Goal: Information Seeking & Learning: Learn about a topic

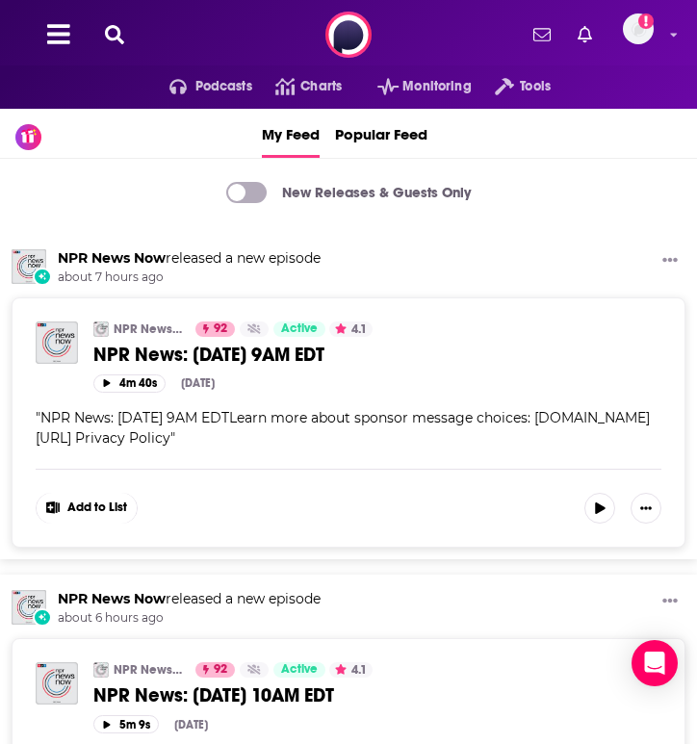
click at [119, 38] on icon at bounding box center [114, 34] width 19 height 19
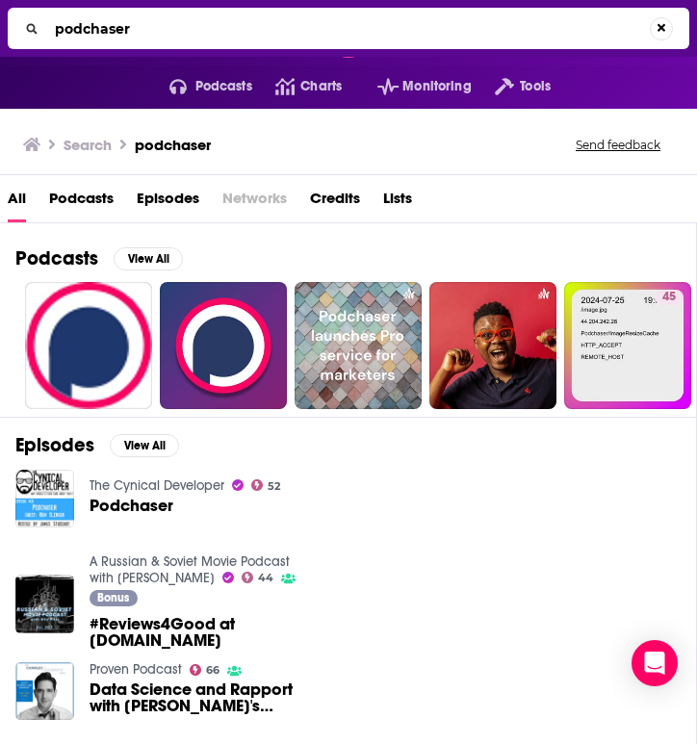
click at [125, 43] on input "podchaser" at bounding box center [348, 28] width 602 height 31
click at [125, 42] on input "podchaser" at bounding box center [351, 28] width 608 height 31
type input "forcepoint"
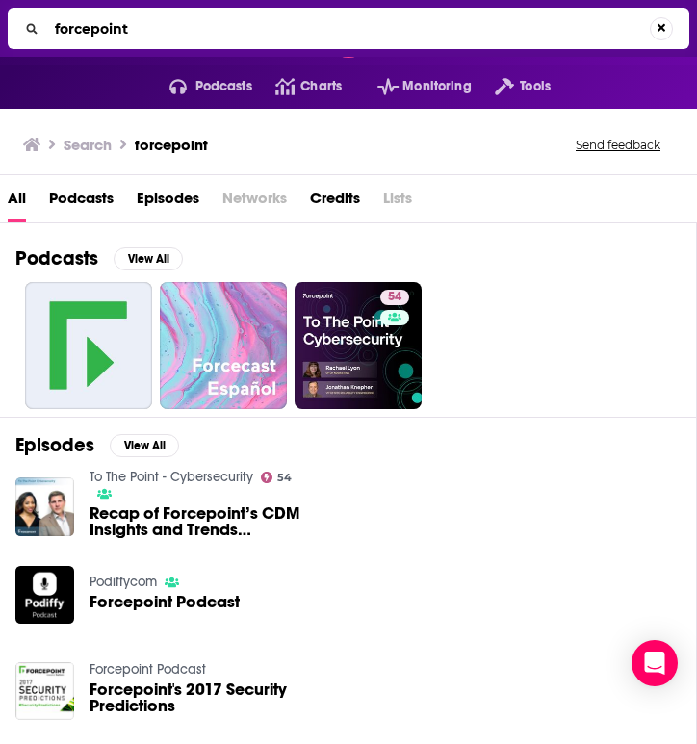
click at [428, 342] on div "54" at bounding box center [355, 345] width 680 height 127
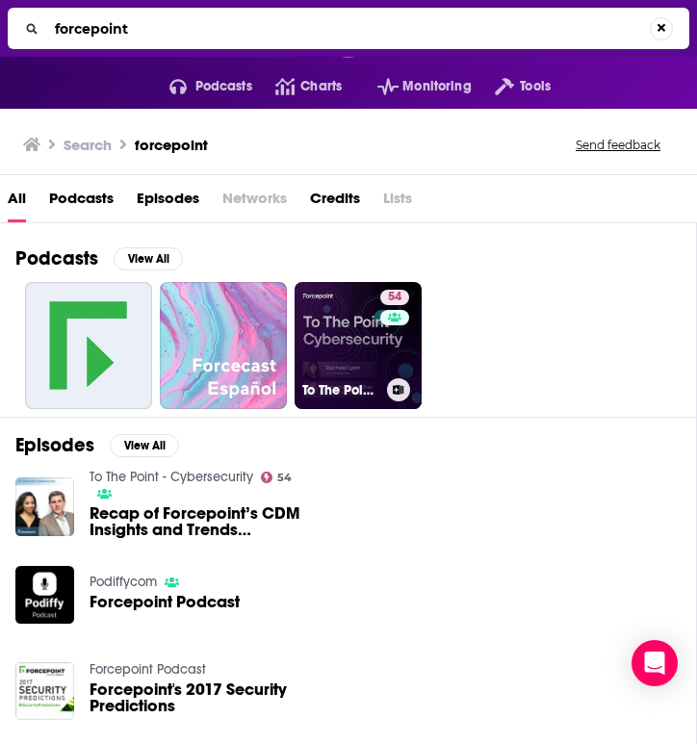
click at [389, 335] on div "54" at bounding box center [397, 334] width 34 height 89
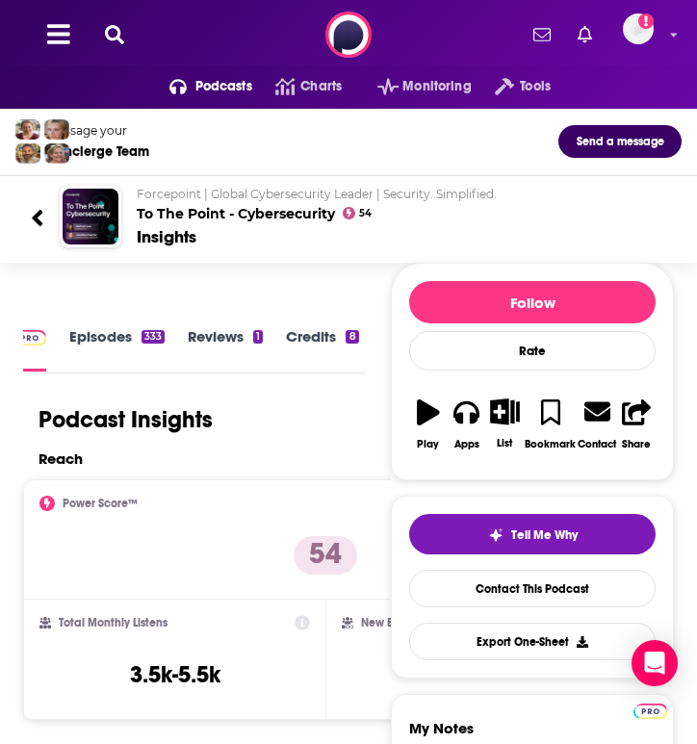
click at [479, 85] on button "Tools" at bounding box center [510, 86] width 79 height 31
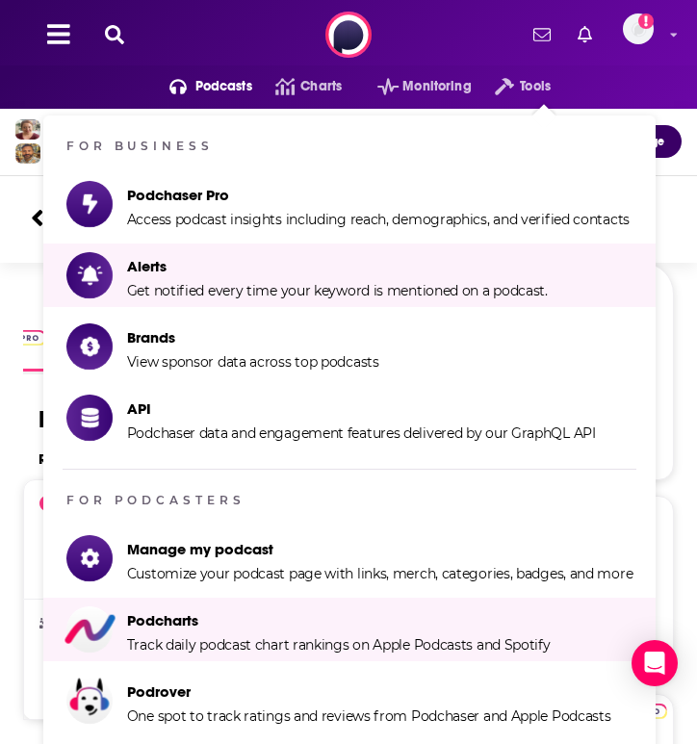
click at [681, 334] on span "FOR BUSINESS Podchaser Pro Access podcast insights including reach, demographic…" at bounding box center [349, 433] width 685 height 659
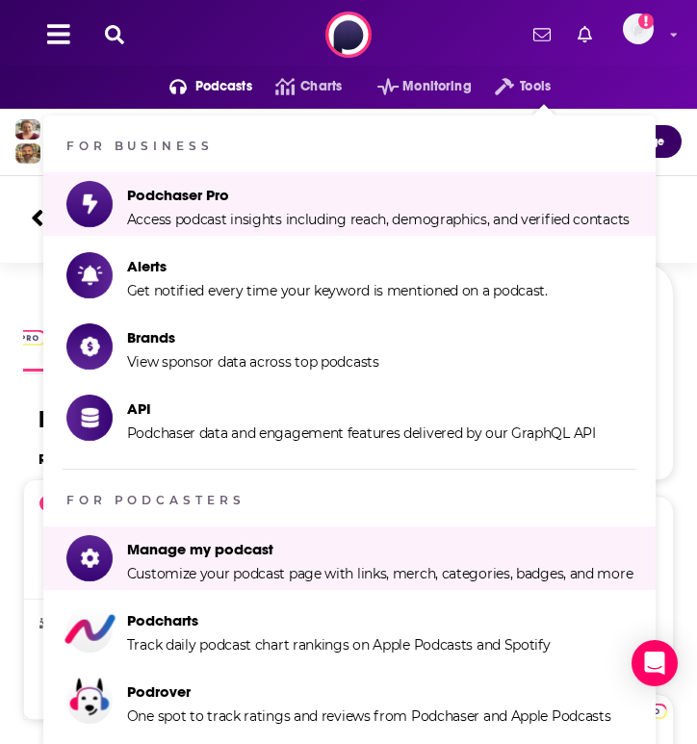
click at [509, 31] on div "Add a profile image" at bounding box center [585, 34] width 159 height 42
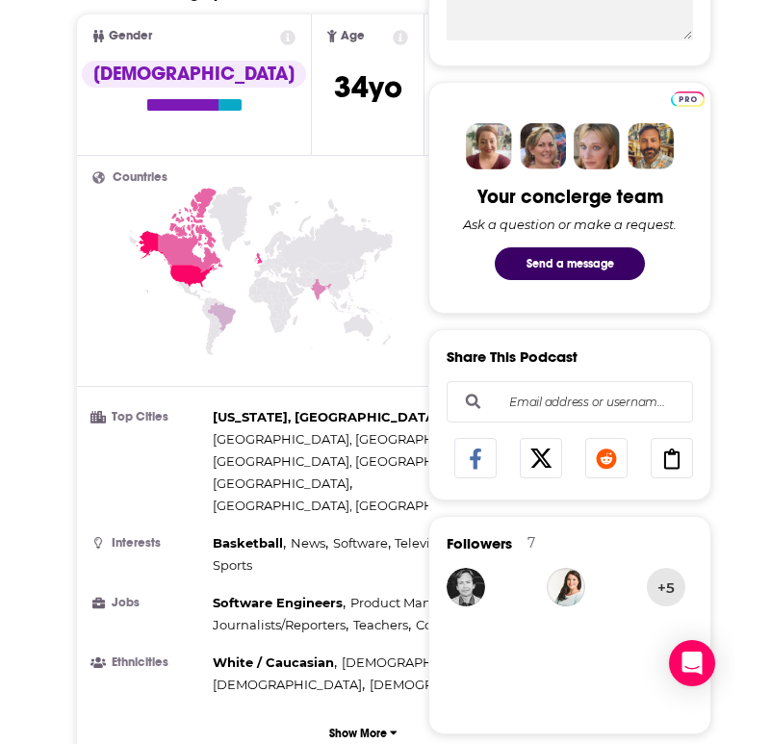
scroll to position [796, 0]
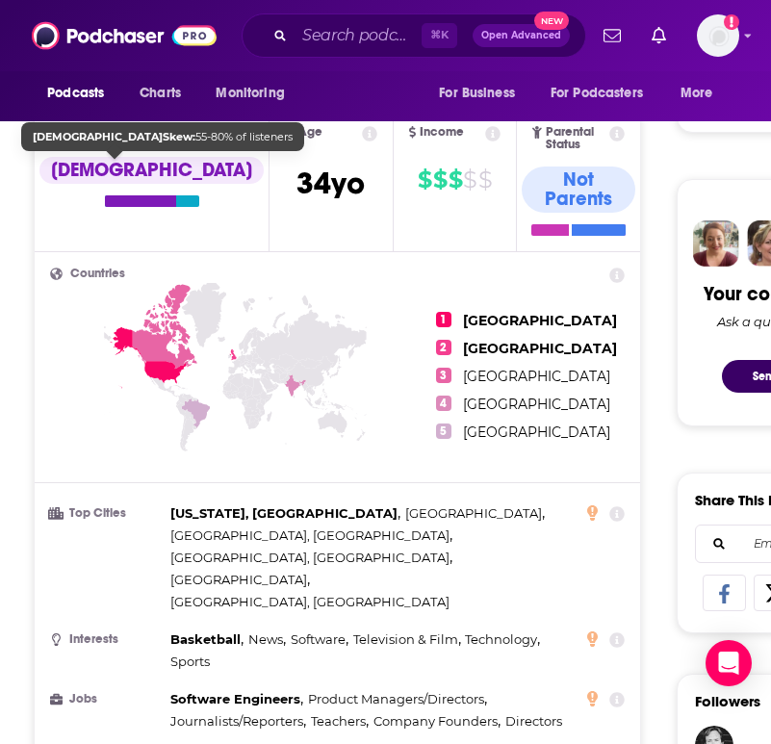
click at [114, 201] on div at bounding box center [141, 201] width 72 height 12
click at [115, 164] on div "[DEMOGRAPHIC_DATA]" at bounding box center [151, 170] width 224 height 27
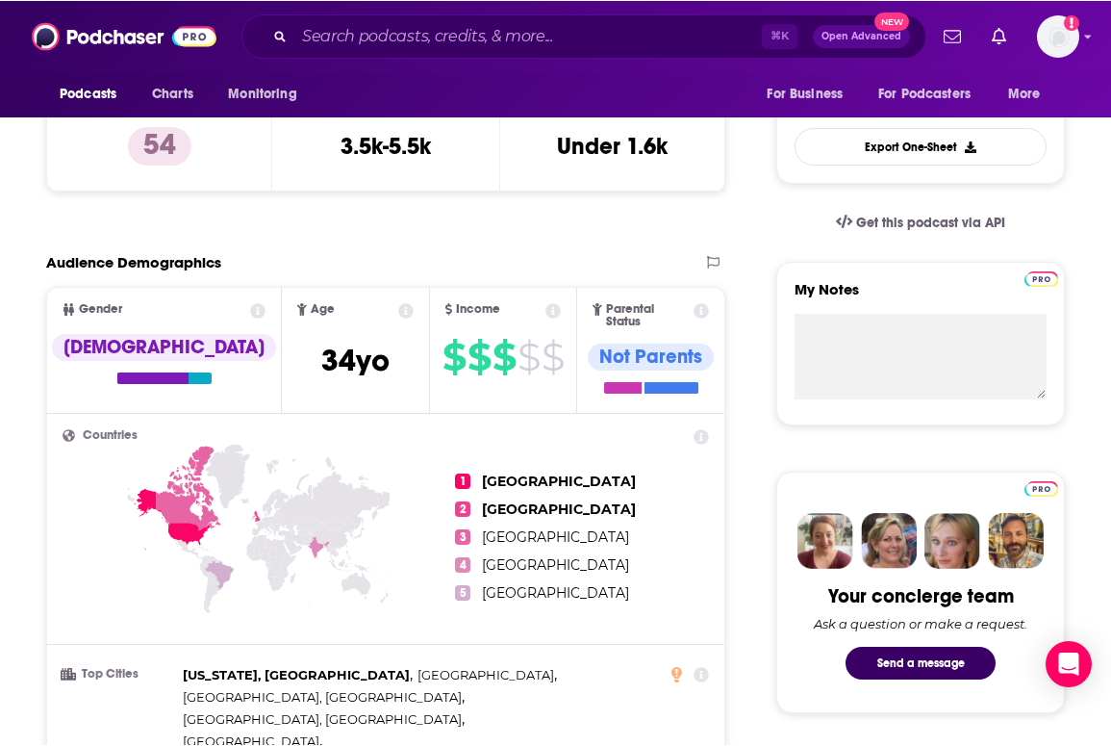
scroll to position [0, 0]
